Goal: Navigation & Orientation: Find specific page/section

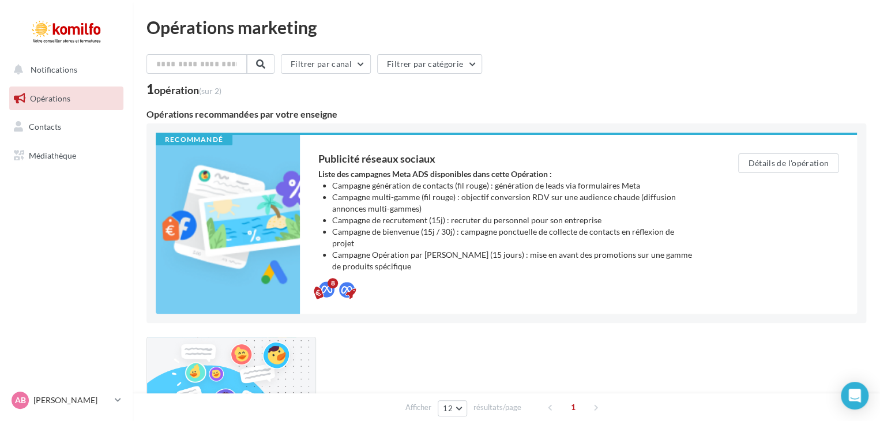
click at [60, 93] on span "Opérations" at bounding box center [50, 98] width 40 height 10
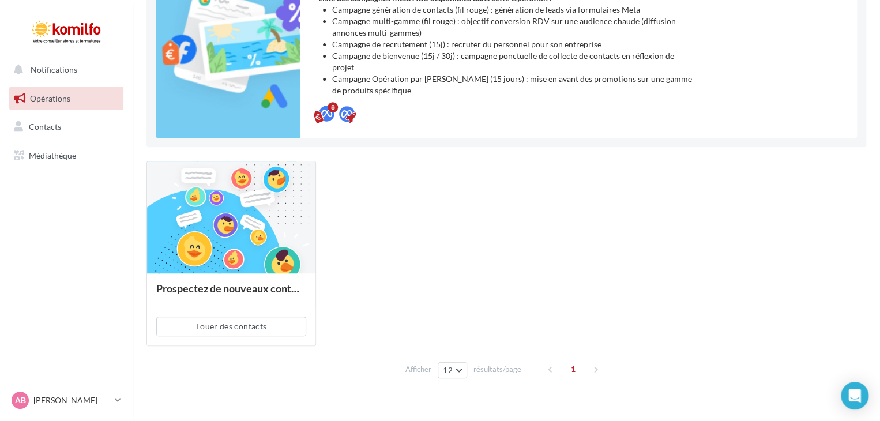
scroll to position [185, 0]
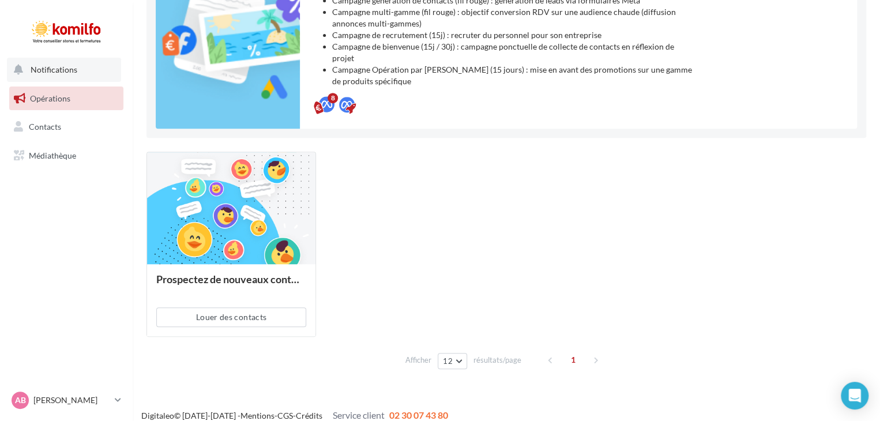
click at [44, 72] on span "Notifications" at bounding box center [54, 70] width 47 height 10
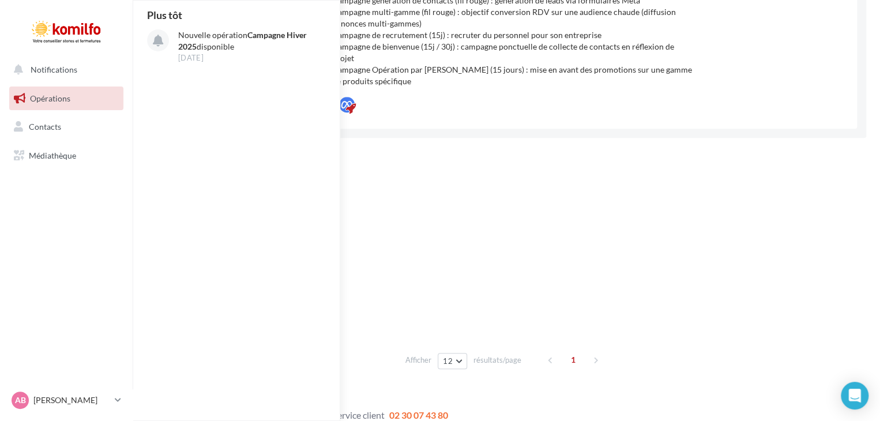
click at [46, 104] on link "Opérations" at bounding box center [66, 99] width 119 height 24
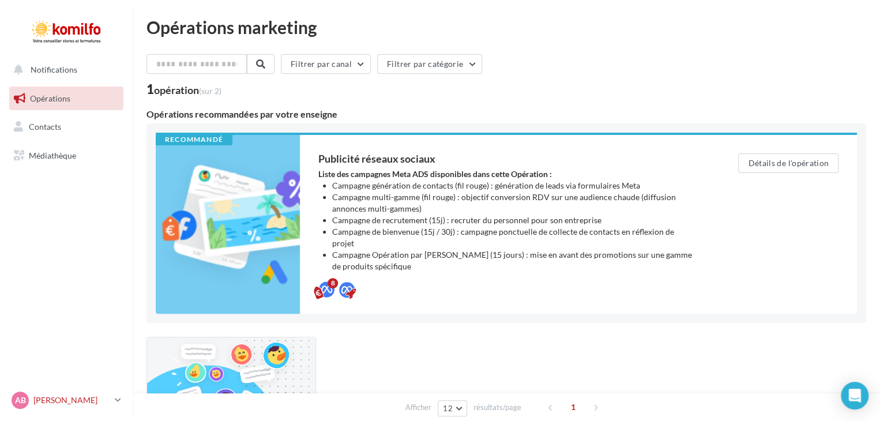
click at [102, 399] on p "[PERSON_NAME]" at bounding box center [71, 401] width 77 height 12
